Goal: Task Accomplishment & Management: Complete application form

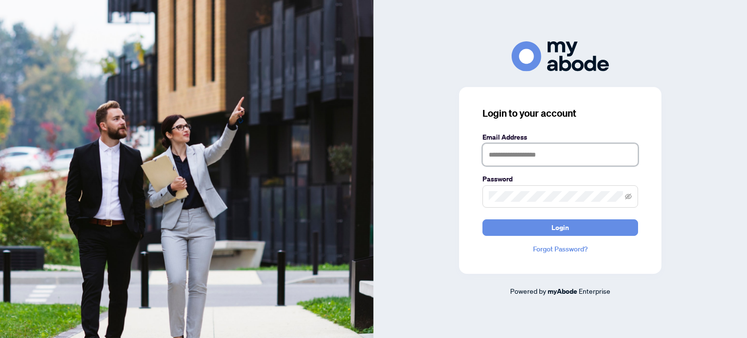
click at [576, 157] on input "text" at bounding box center [560, 154] width 156 height 22
type input "**********"
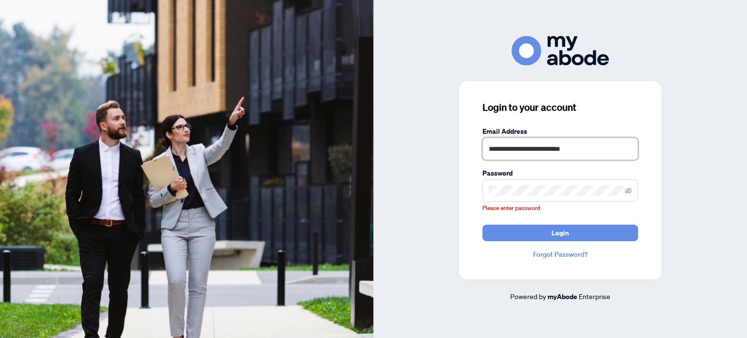
drag, startPoint x: 581, startPoint y: 161, endPoint x: 84, endPoint y: 127, distance: 498.8
drag, startPoint x: 0, startPoint y: 154, endPoint x: 19, endPoint y: 43, distance: 113.1
click at [19, 43] on img at bounding box center [187, 169] width 374 height 338
click at [543, 197] on span at bounding box center [560, 190] width 156 height 22
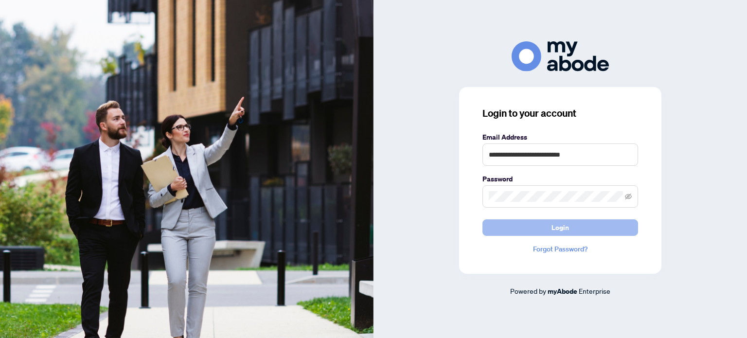
click at [539, 228] on button "Login" at bounding box center [560, 227] width 156 height 17
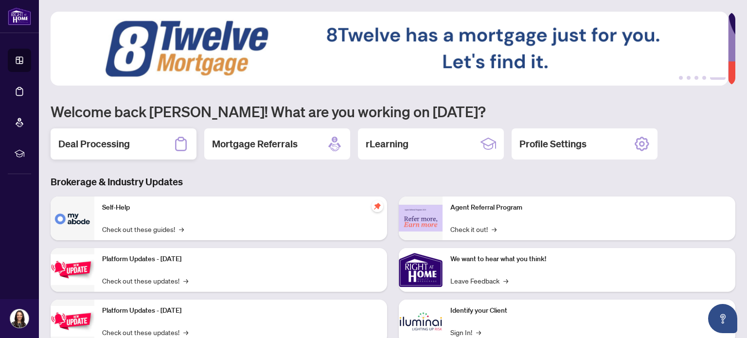
click at [137, 144] on div "Deal Processing" at bounding box center [124, 143] width 146 height 31
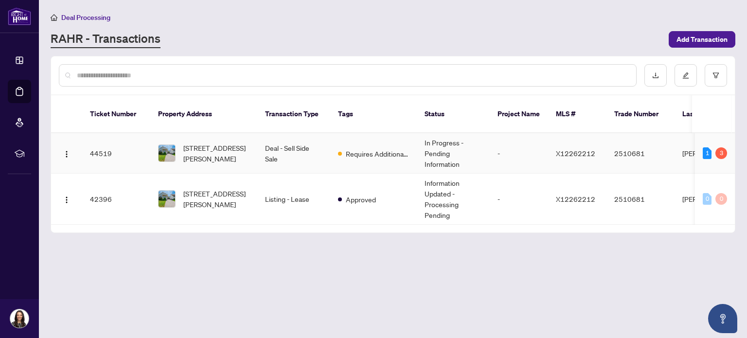
click at [708, 147] on div "1" at bounding box center [707, 153] width 9 height 12
click at [362, 148] on span "Requires Additional Docs" at bounding box center [377, 153] width 63 height 11
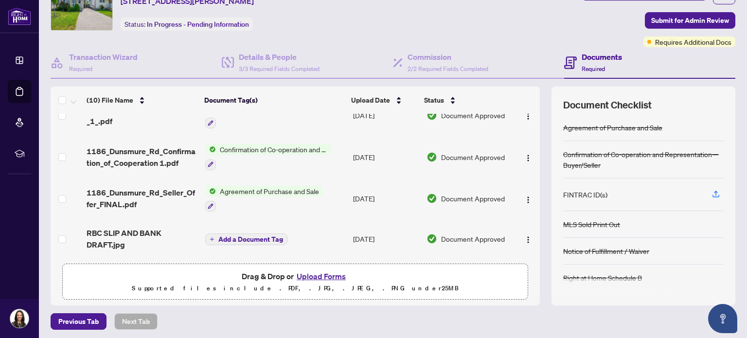
scroll to position [35, 0]
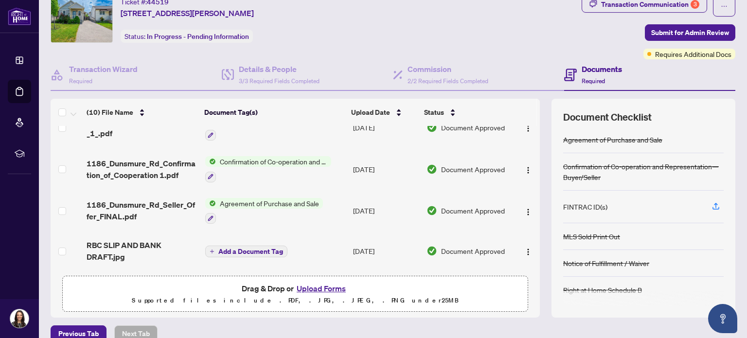
click at [591, 82] on span "Required" at bounding box center [593, 80] width 23 height 7
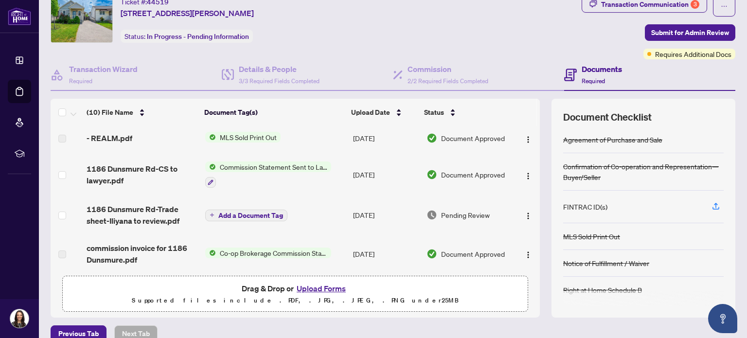
scroll to position [0, 0]
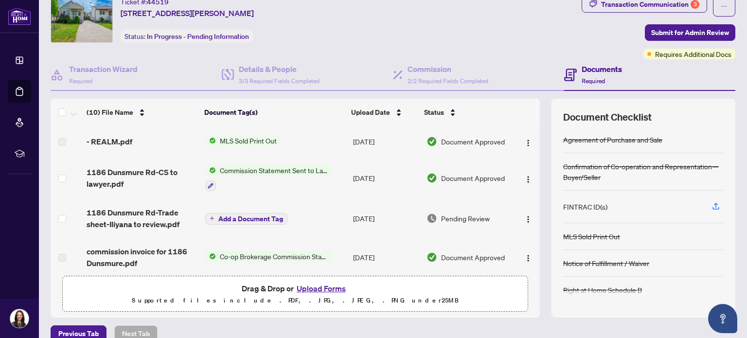
click at [587, 206] on div "FINTRAC ID(s)" at bounding box center [585, 206] width 44 height 11
click at [712, 204] on icon "button" at bounding box center [716, 206] width 9 height 9
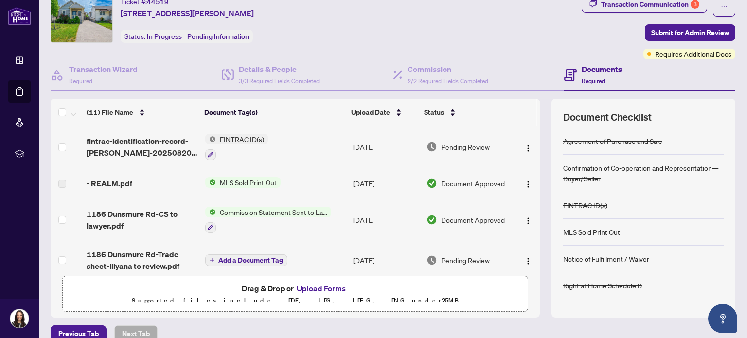
click at [325, 289] on button "Upload Forms" at bounding box center [321, 288] width 55 height 13
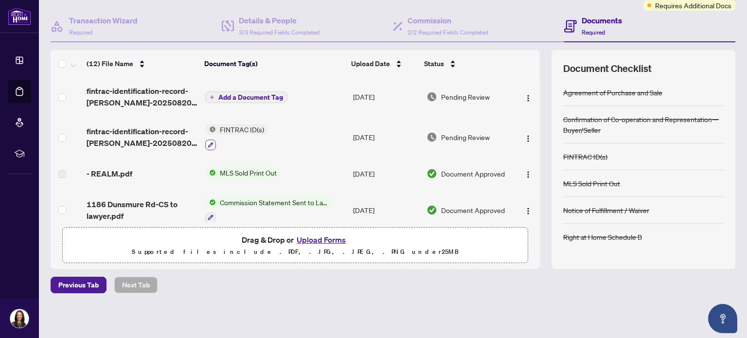
click at [211, 143] on button "button" at bounding box center [210, 145] width 11 height 11
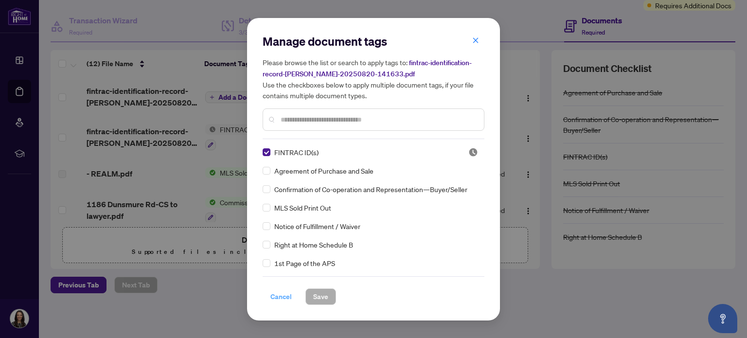
click at [282, 295] on span "Cancel" at bounding box center [280, 297] width 21 height 16
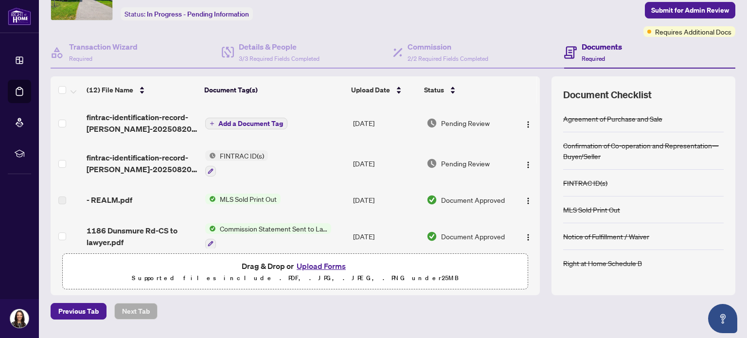
scroll to position [35, 0]
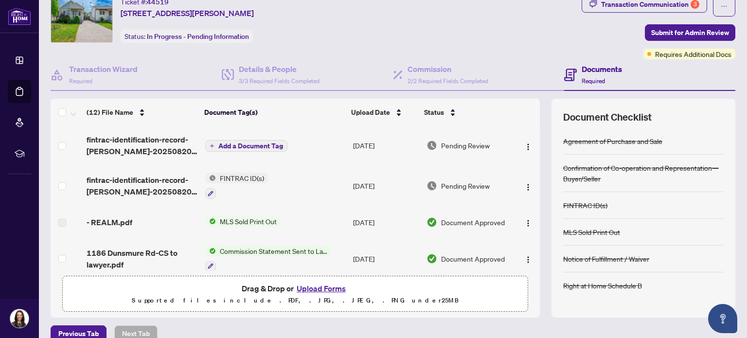
click at [271, 147] on span "Add a Document Tag" at bounding box center [250, 146] width 65 height 7
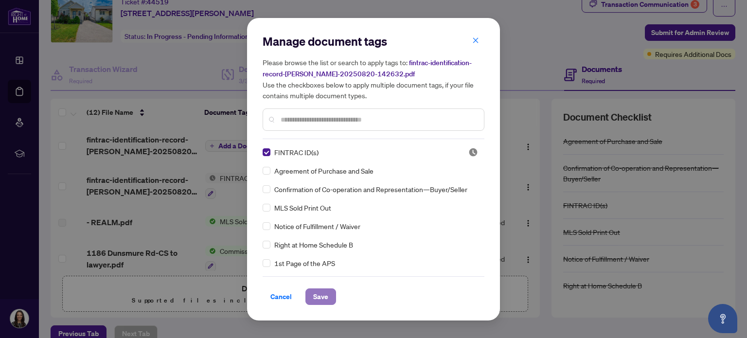
click at [323, 300] on button "Save" at bounding box center [320, 296] width 31 height 17
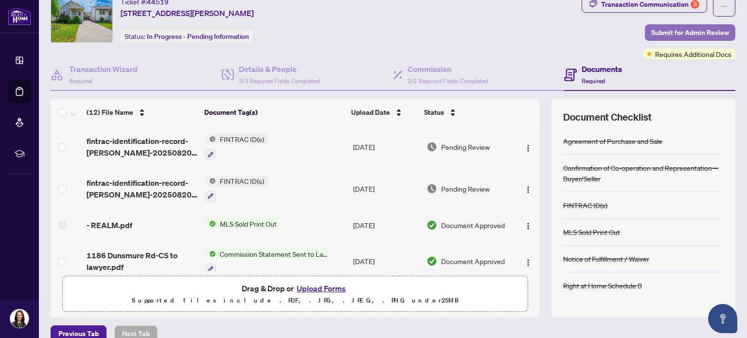
click at [681, 30] on span "Submit for Admin Review" at bounding box center [690, 33] width 78 height 16
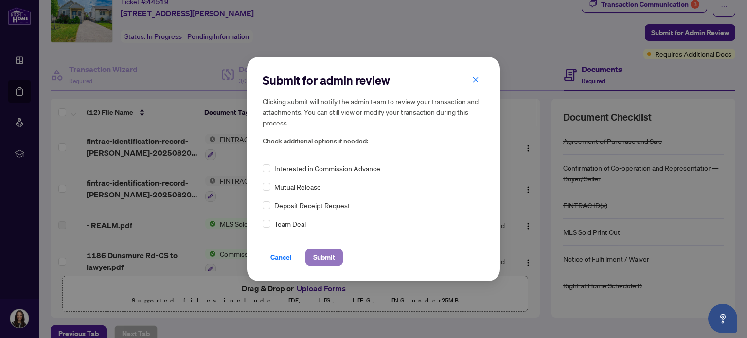
click at [319, 258] on span "Submit" at bounding box center [324, 258] width 22 height 16
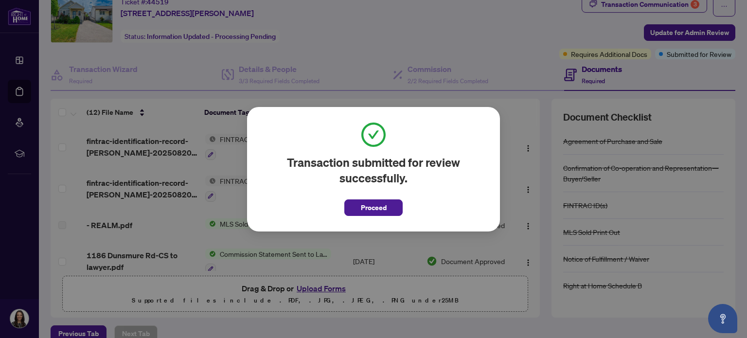
click at [370, 208] on span "Proceed" at bounding box center [374, 208] width 26 height 16
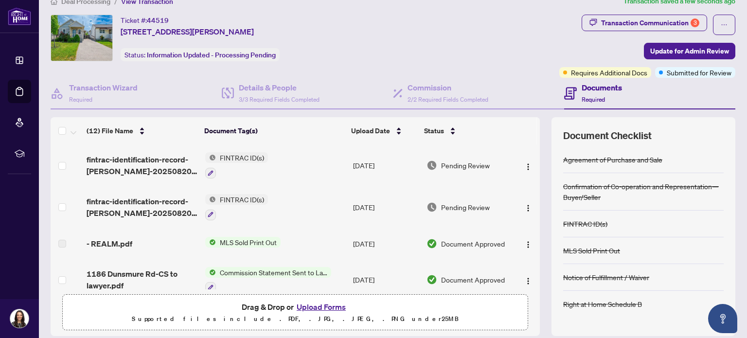
scroll to position [0, 0]
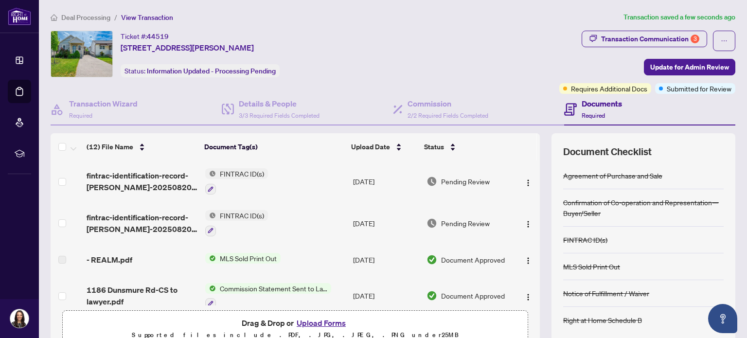
click at [599, 104] on h4 "Documents" at bounding box center [602, 104] width 40 height 12
click at [438, 115] on span "2/2 Required Fields Completed" at bounding box center [448, 115] width 81 height 7
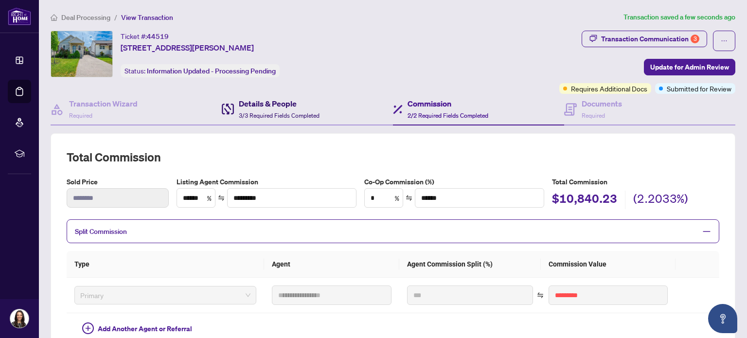
click at [278, 112] on span "3/3 Required Fields Completed" at bounding box center [279, 115] width 81 height 7
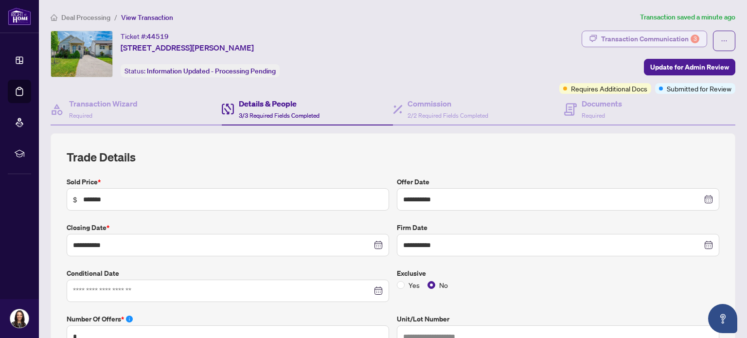
click at [634, 40] on div "Transaction Communication 3" at bounding box center [650, 39] width 98 height 16
type textarea "**********"
